Goal: Navigation & Orientation: Find specific page/section

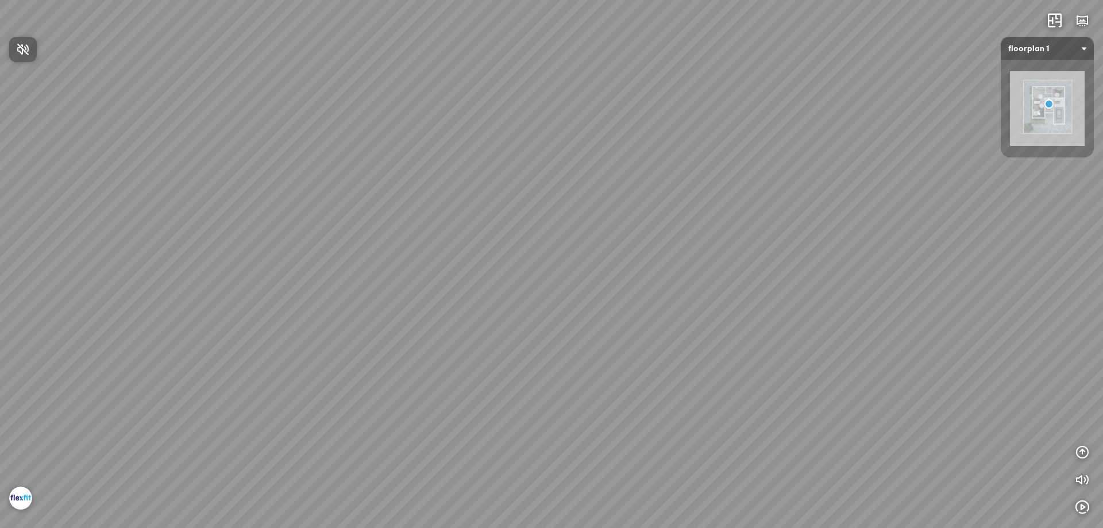
drag, startPoint x: 538, startPoint y: 282, endPoint x: 739, endPoint y: 223, distance: 208.9
click at [742, 223] on div at bounding box center [551, 264] width 1103 height 528
drag, startPoint x: 391, startPoint y: 275, endPoint x: 607, endPoint y: 259, distance: 216.1
click at [665, 250] on div "Floor 2" at bounding box center [551, 264] width 1103 height 528
drag, startPoint x: 412, startPoint y: 281, endPoint x: 709, endPoint y: 241, distance: 300.4
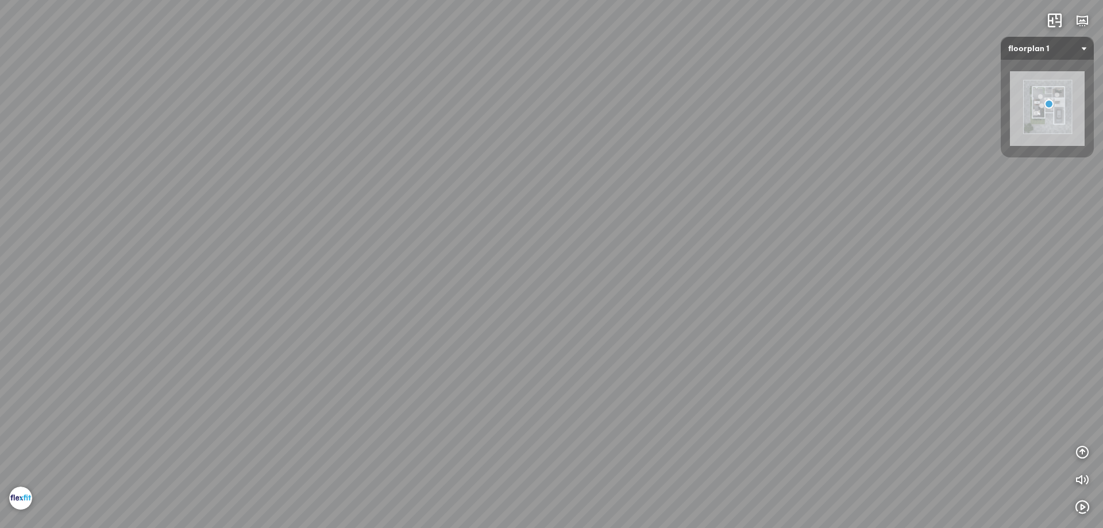
click at [755, 232] on div "Floor 2" at bounding box center [551, 264] width 1103 height 528
drag, startPoint x: 467, startPoint y: 277, endPoint x: 593, endPoint y: 280, distance: 126.4
click at [593, 280] on div "Floor 2" at bounding box center [551, 264] width 1103 height 528
drag, startPoint x: 499, startPoint y: 287, endPoint x: 768, endPoint y: 217, distance: 278.0
click at [761, 217] on div "Floor 2" at bounding box center [551, 264] width 1103 height 528
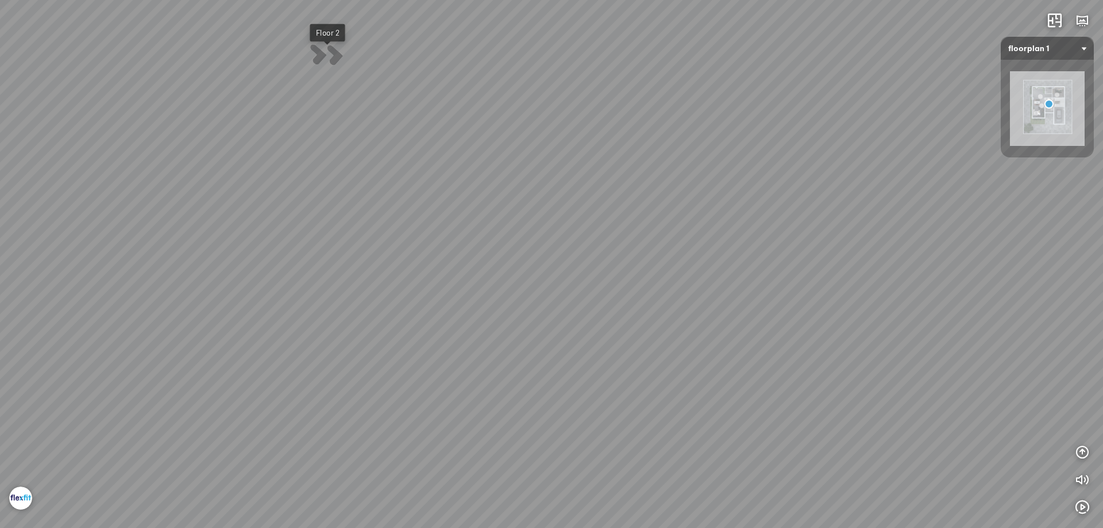
drag, startPoint x: 529, startPoint y: 218, endPoint x: 643, endPoint y: 268, distance: 124.2
click at [643, 267] on div "Floor 2" at bounding box center [551, 264] width 1103 height 528
click at [529, 201] on div "Floor 2" at bounding box center [526, 205] width 24 height 10
drag, startPoint x: 630, startPoint y: 281, endPoint x: 479, endPoint y: 291, distance: 150.8
click at [479, 291] on div "Master Bedroom 1 Master Bedroom 2 Bedroom 2 Floor 1 Floor 3" at bounding box center [551, 264] width 1103 height 528
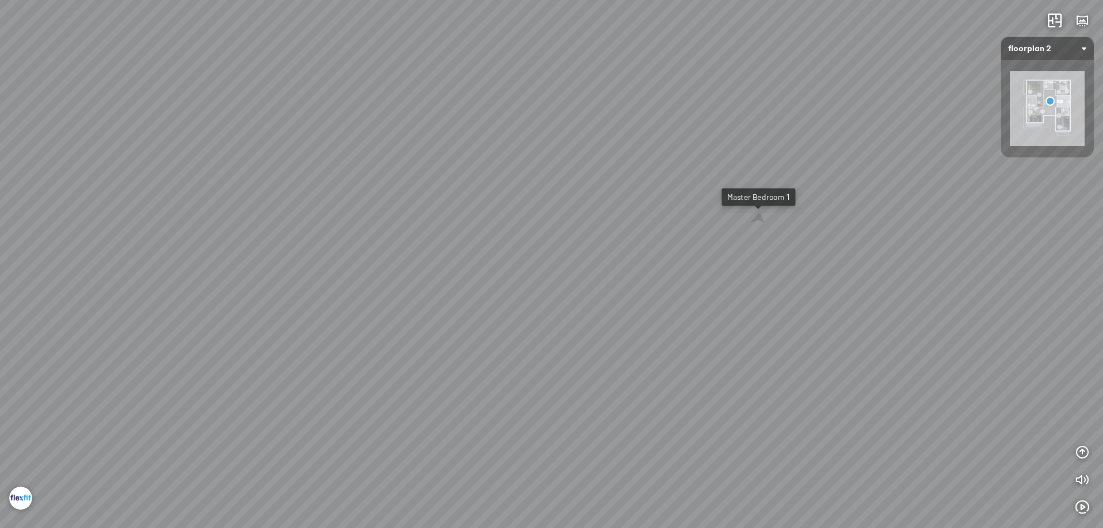
drag, startPoint x: 497, startPoint y: 288, endPoint x: 617, endPoint y: 253, distance: 124.5
click at [617, 253] on div "Master Bedroom 1 Master Bedroom 2 Bedroom 2 Floor 1 Floor 3" at bounding box center [551, 264] width 1103 height 528
drag, startPoint x: 455, startPoint y: 269, endPoint x: 589, endPoint y: 274, distance: 134.5
click at [589, 274] on div "Master Bedroom 1 Master Bedroom 2 Bedroom 2 Floor 1 Floor 3" at bounding box center [551, 264] width 1103 height 528
drag, startPoint x: 546, startPoint y: 308, endPoint x: 615, endPoint y: 309, distance: 68.9
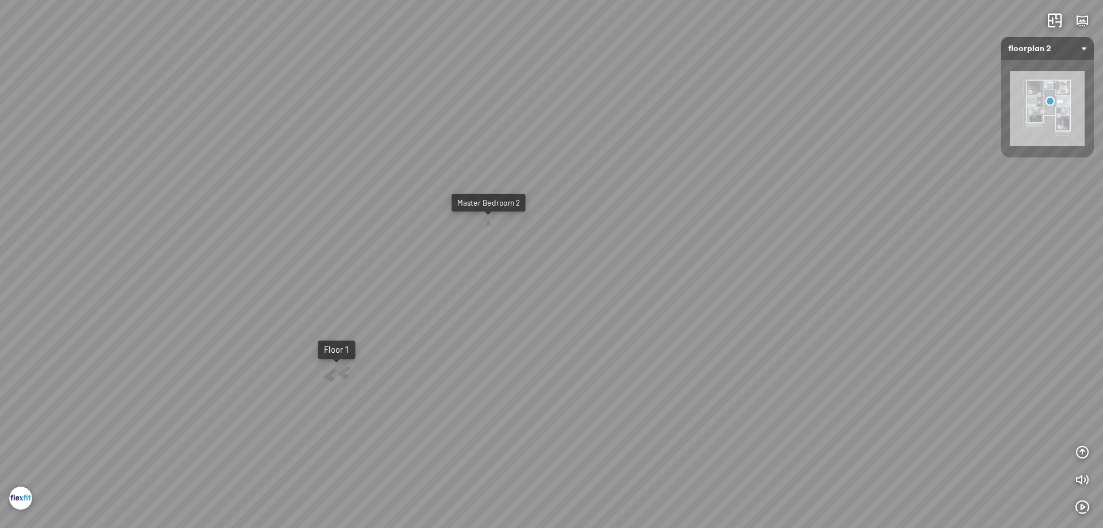
click at [615, 309] on div "Master Bedroom 1 Master Bedroom 2 Bedroom 2 Floor 1 Floor 3" at bounding box center [551, 264] width 1103 height 528
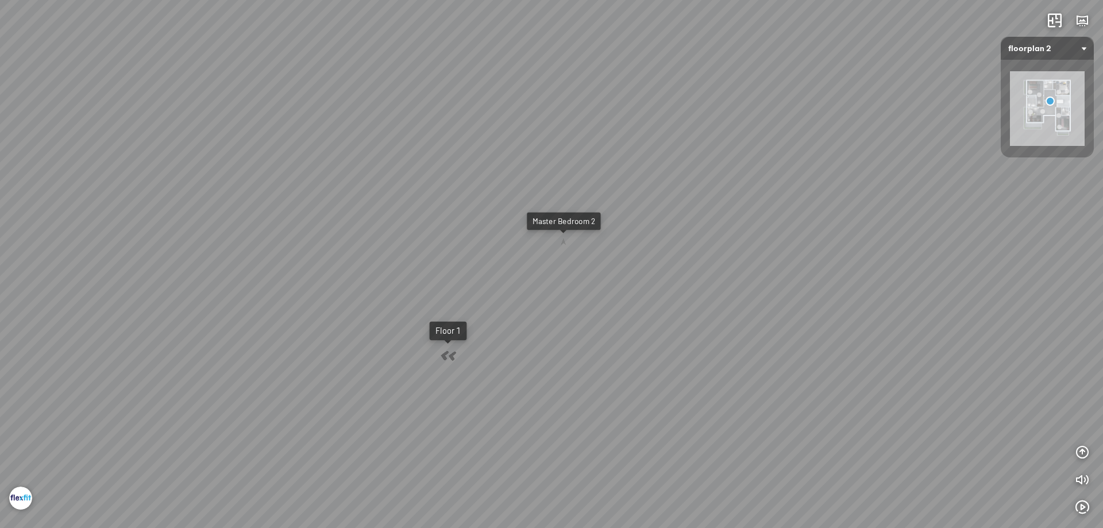
drag, startPoint x: 489, startPoint y: 307, endPoint x: 545, endPoint y: 325, distance: 58.7
click at [545, 325] on div "Master Bedroom 1 Master Bedroom 2 Bedroom 2 Floor 1 Floor 3" at bounding box center [551, 264] width 1103 height 528
drag, startPoint x: 477, startPoint y: 297, endPoint x: 513, endPoint y: 333, distance: 51.2
click at [513, 333] on div "Master Bedroom 1 Master Bedroom 2 Bedroom 2 Floor 1 Floor 3" at bounding box center [551, 264] width 1103 height 528
drag, startPoint x: 685, startPoint y: 341, endPoint x: 624, endPoint y: 304, distance: 71.1
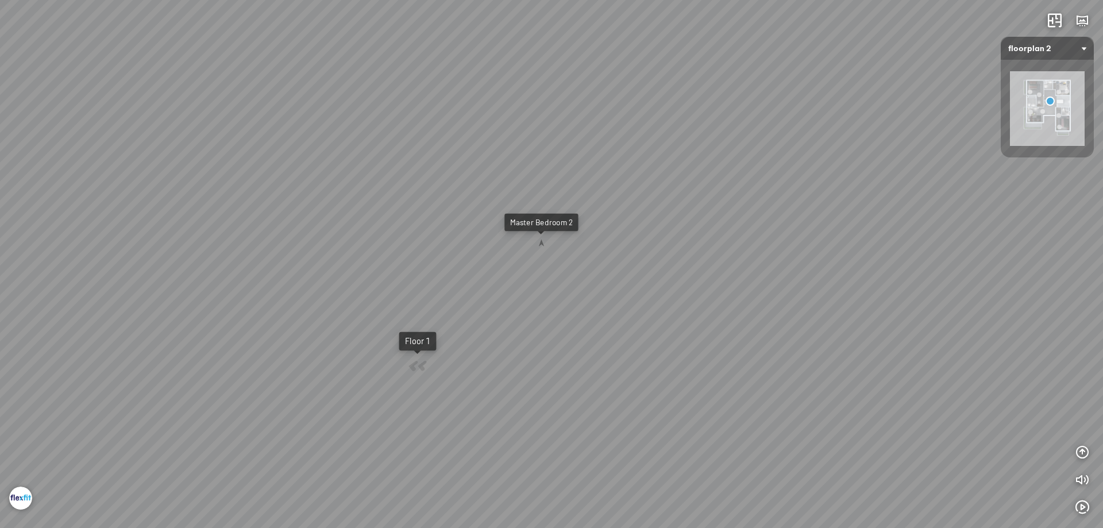
click at [624, 304] on div "Master Bedroom 1 Master Bedroom 2 Bedroom 2 Floor 1 Floor 3" at bounding box center [551, 264] width 1103 height 528
click at [547, 226] on div "Master Bedroom 2" at bounding box center [541, 222] width 74 height 18
drag, startPoint x: 750, startPoint y: 320, endPoint x: 649, endPoint y: 320, distance: 101.1
click at [649, 320] on div at bounding box center [551, 264] width 1103 height 528
